Goal: Task Accomplishment & Management: Complete application form

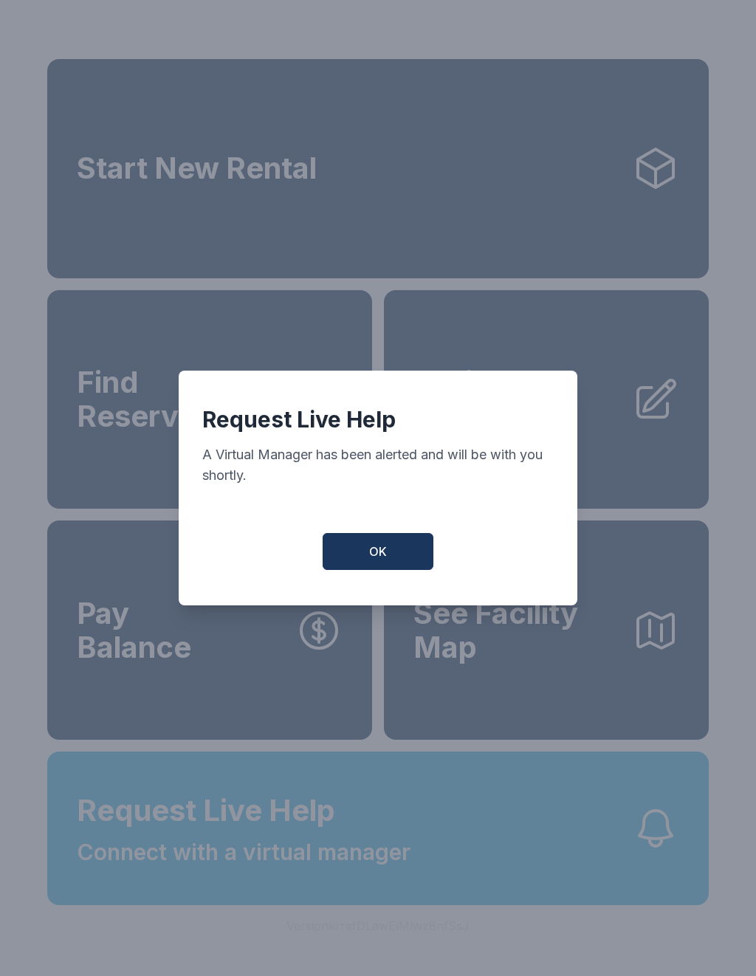
click at [393, 566] on button "OK" at bounding box center [377, 551] width 111 height 37
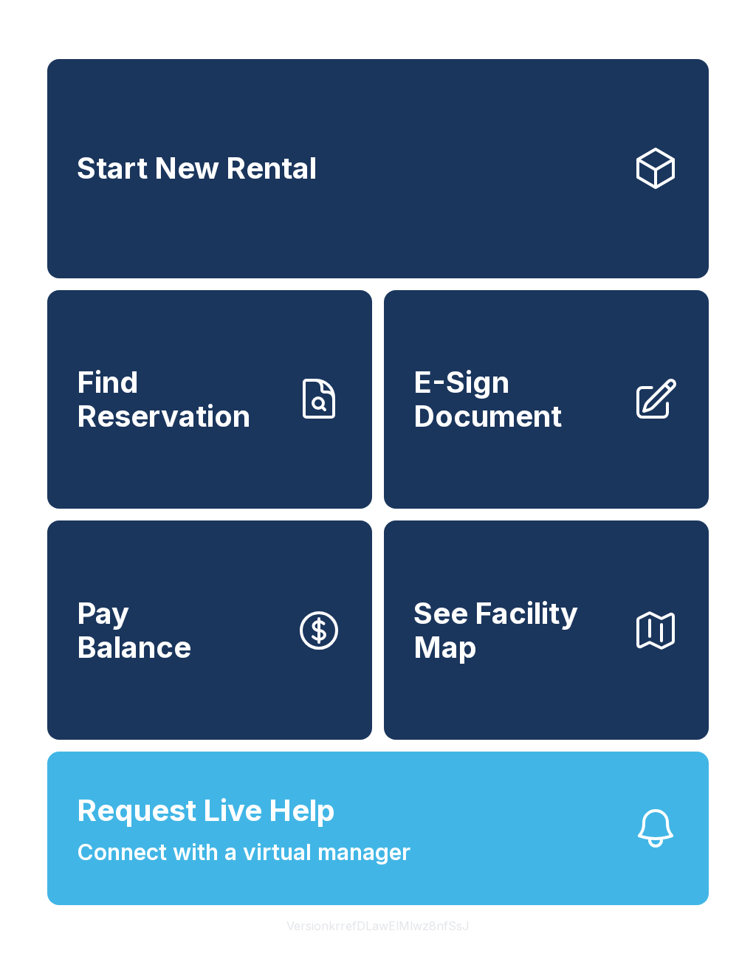
click at [545, 398] on span "E-Sign Document" at bounding box center [516, 398] width 207 height 67
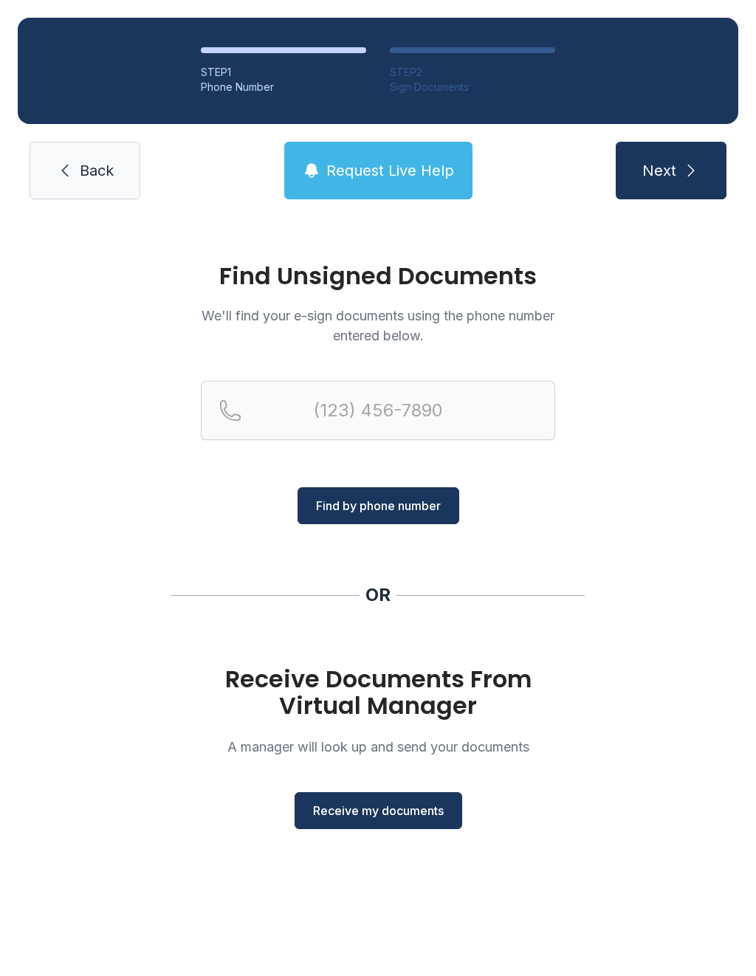
click at [360, 798] on button "Receive my documents" at bounding box center [378, 810] width 168 height 37
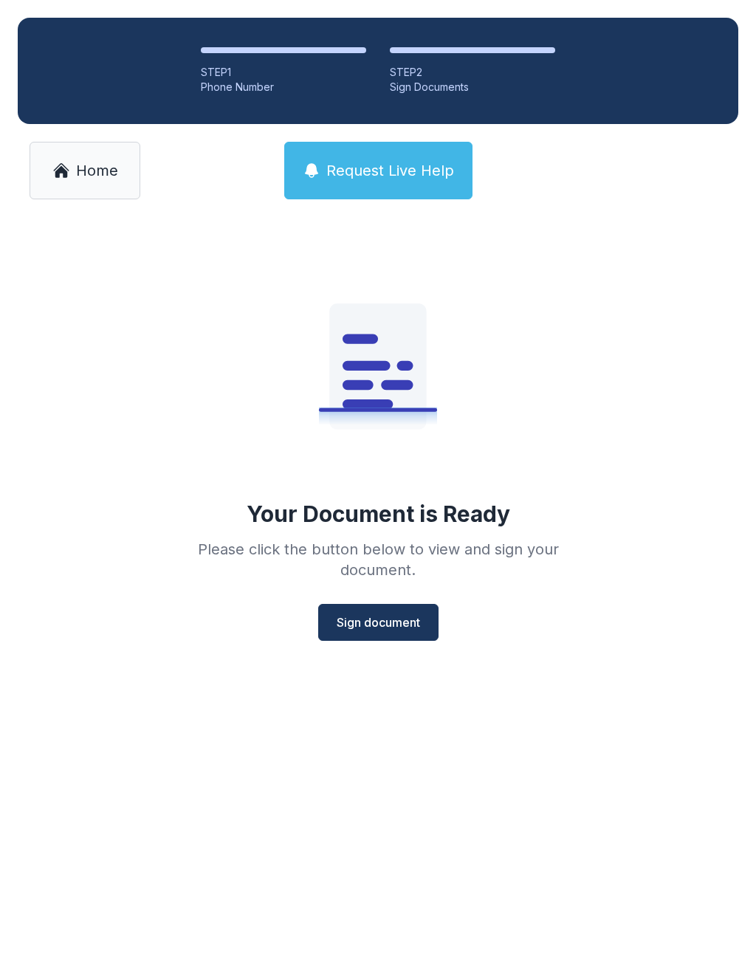
click at [376, 617] on span "Sign document" at bounding box center [377, 622] width 83 height 18
click at [382, 624] on span "Sign document" at bounding box center [377, 622] width 83 height 18
click at [87, 162] on span "Home" at bounding box center [97, 170] width 42 height 21
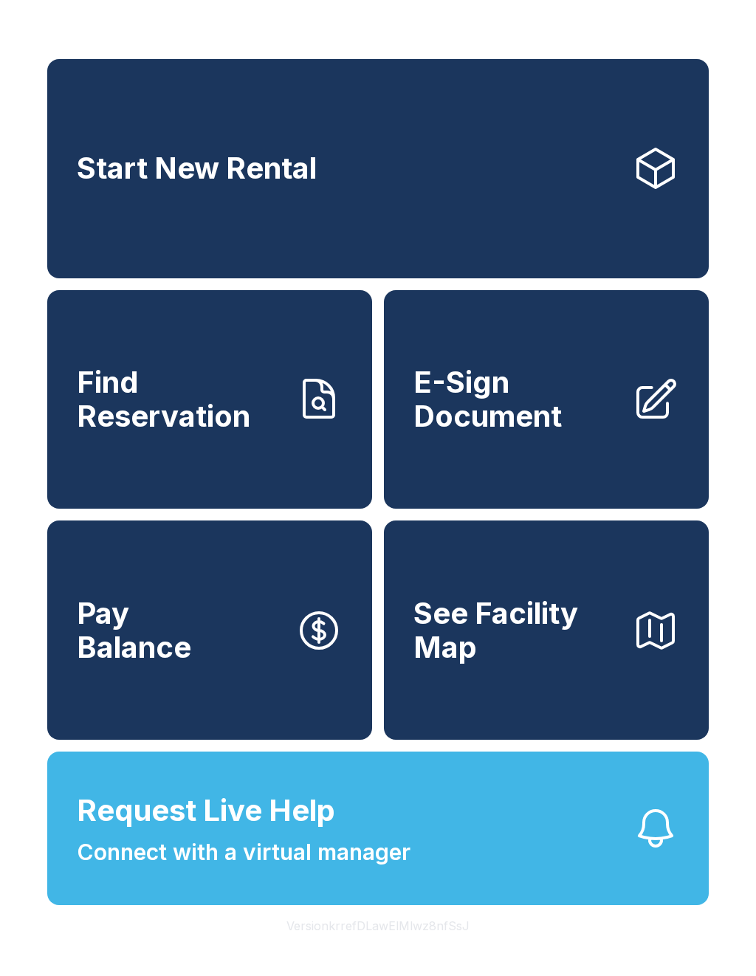
click at [524, 424] on span "E-Sign Document" at bounding box center [516, 398] width 207 height 67
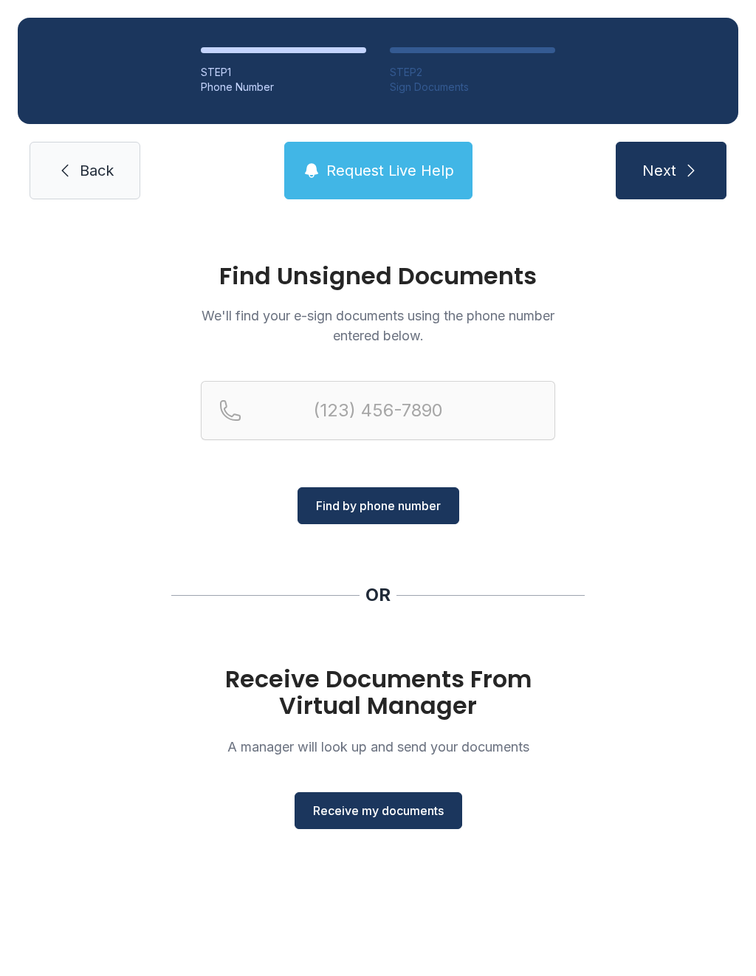
click at [385, 813] on span "Receive my documents" at bounding box center [378, 810] width 131 height 18
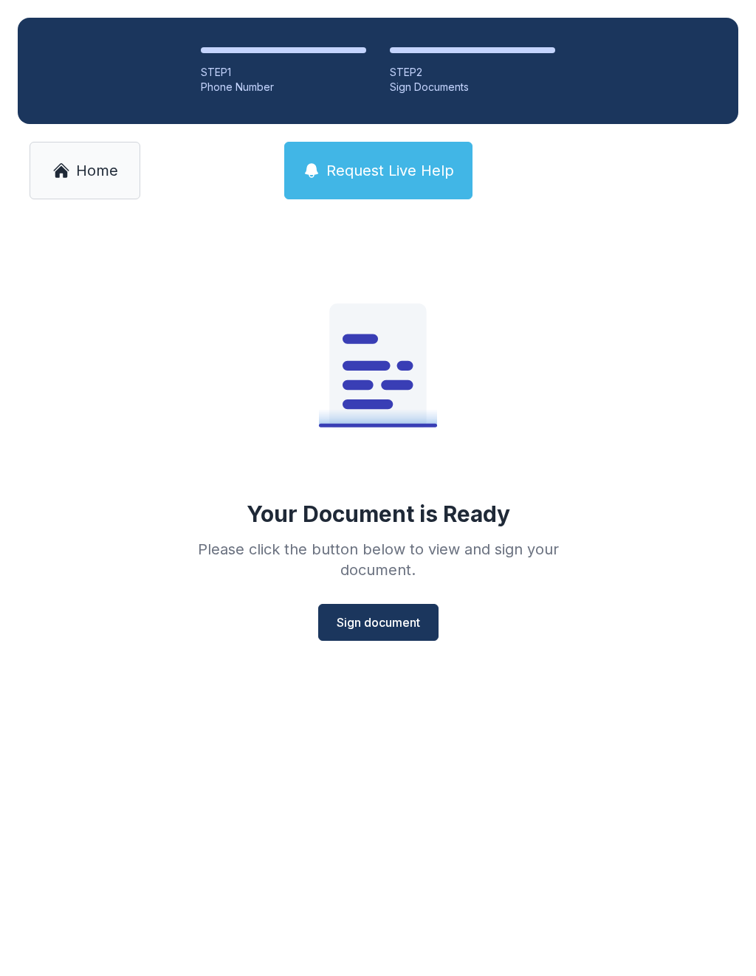
click at [376, 635] on button "Sign document" at bounding box center [378, 622] width 120 height 37
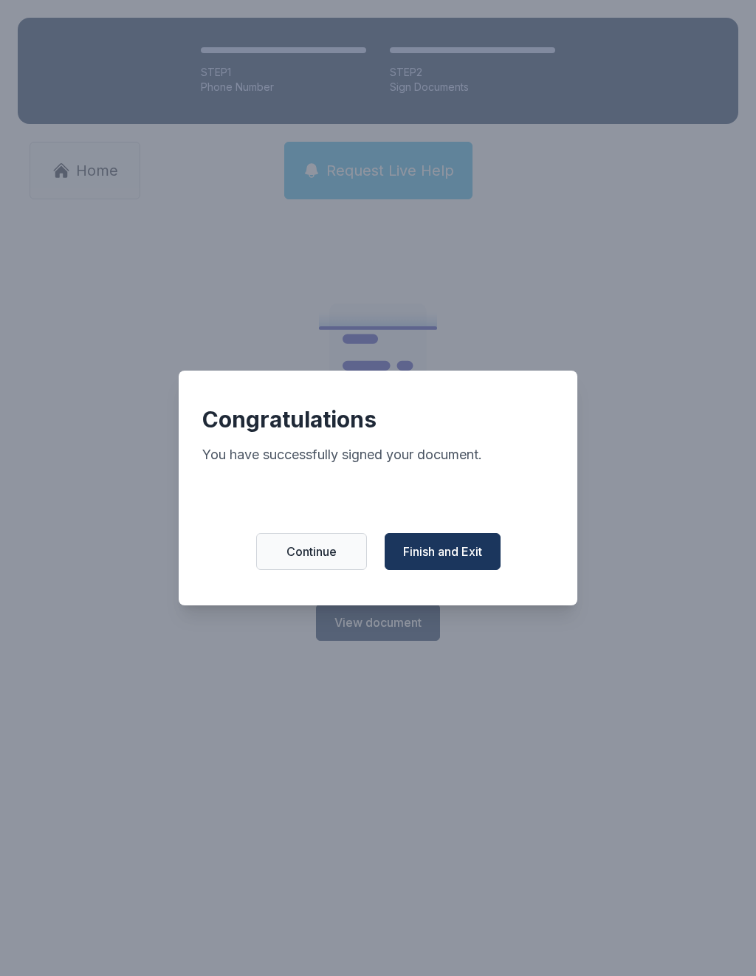
click at [441, 551] on span "Finish and Exit" at bounding box center [442, 551] width 79 height 18
